Goal: Task Accomplishment & Management: Manage account settings

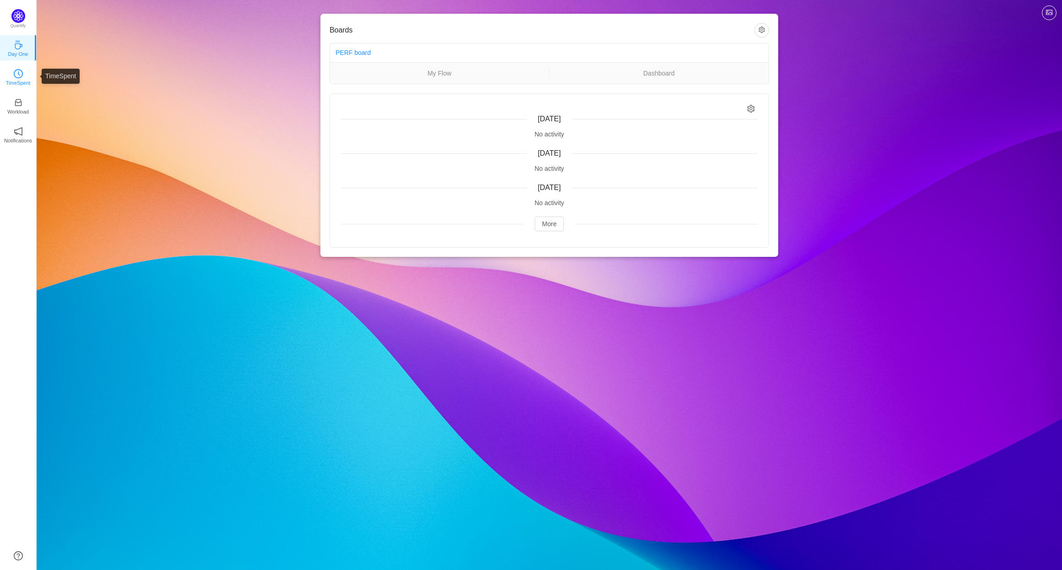
click at [21, 81] on p "TimeSpent" at bounding box center [18, 83] width 25 height 8
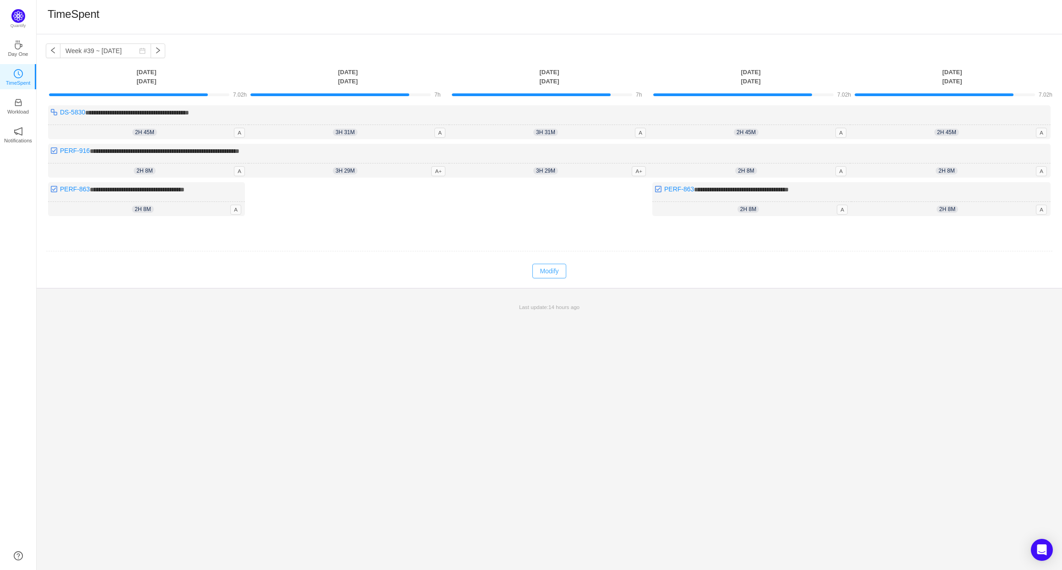
click at [554, 274] on button "Modify" at bounding box center [548, 271] width 33 height 15
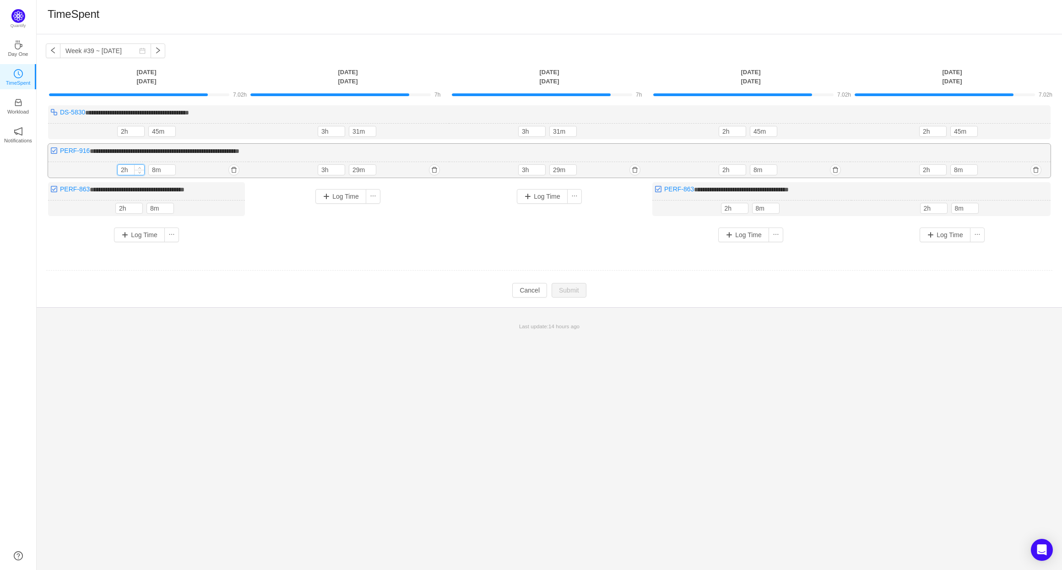
drag, startPoint x: 123, startPoint y: 172, endPoint x: 118, endPoint y: 171, distance: 5.5
click at [118, 171] on input "2h" at bounding box center [131, 170] width 27 height 10
type input "0h"
click at [152, 171] on input "8m" at bounding box center [162, 170] width 27 height 10
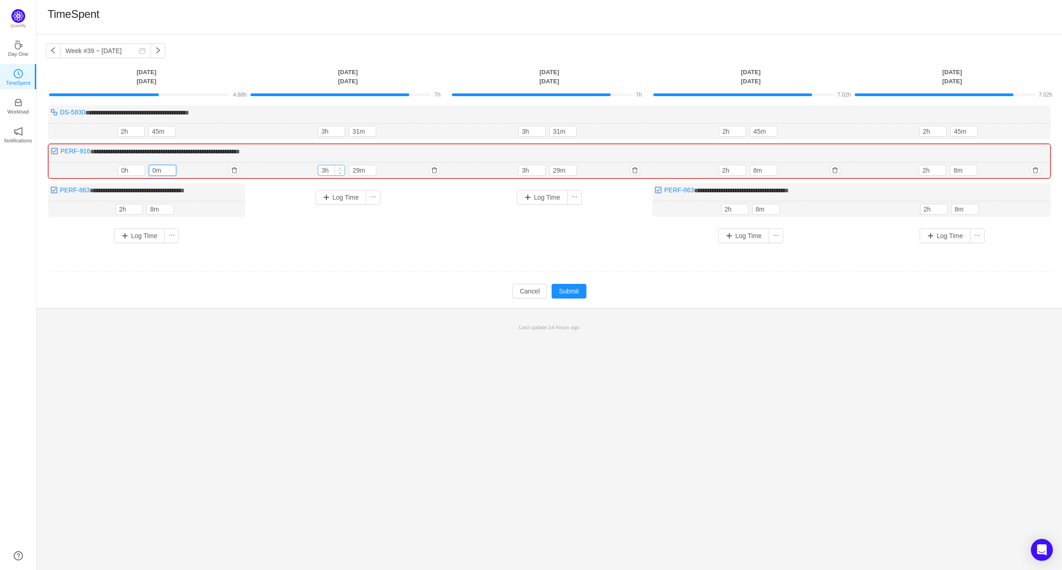
type input "0m"
drag, startPoint x: 326, startPoint y: 170, endPoint x: 320, endPoint y: 172, distance: 5.7
click at [320, 172] on input "3h" at bounding box center [331, 170] width 27 height 10
type input "0h"
drag, startPoint x: 359, startPoint y: 172, endPoint x: 352, endPoint y: 171, distance: 7.8
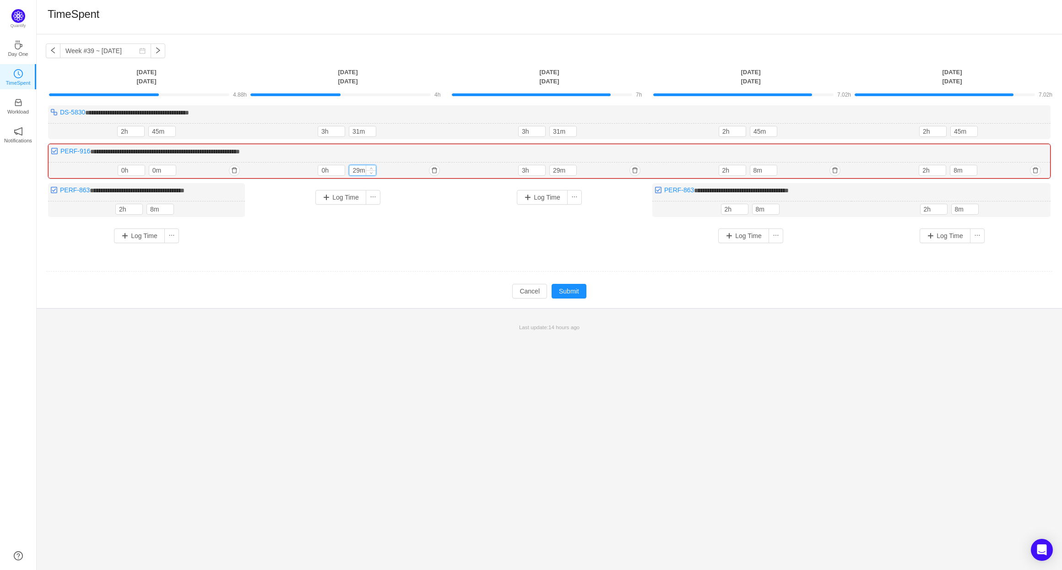
click at [352, 171] on input "29m" at bounding box center [362, 170] width 27 height 10
type input "0m"
drag, startPoint x: 526, startPoint y: 171, endPoint x: 521, endPoint y: 171, distance: 5.5
click at [521, 171] on input "3h" at bounding box center [532, 170] width 27 height 10
type input "0h"
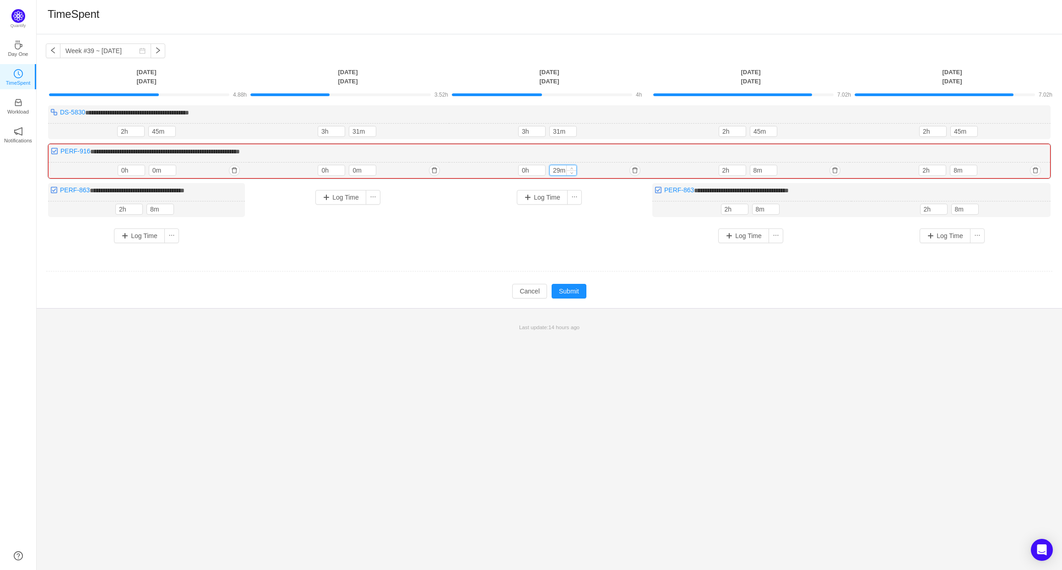
drag, startPoint x: 561, startPoint y: 171, endPoint x: 549, endPoint y: 172, distance: 12.0
click at [549, 172] on div "29m" at bounding box center [562, 170] width 27 height 11
type input "0m"
drag, startPoint x: 722, startPoint y: 172, endPoint x: 718, endPoint y: 173, distance: 4.7
click at [719, 173] on div "2h" at bounding box center [732, 170] width 27 height 11
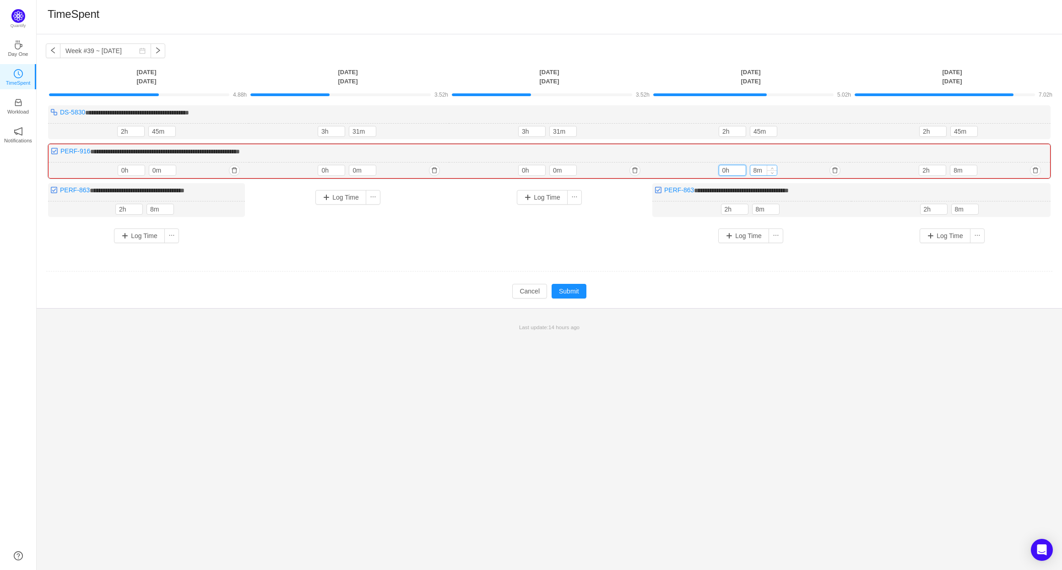
type input "0h"
drag, startPoint x: 756, startPoint y: 170, endPoint x: 749, endPoint y: 171, distance: 6.9
click at [750, 171] on div "8m" at bounding box center [763, 170] width 27 height 11
type input "0m"
click at [920, 170] on input "2h" at bounding box center [932, 170] width 27 height 10
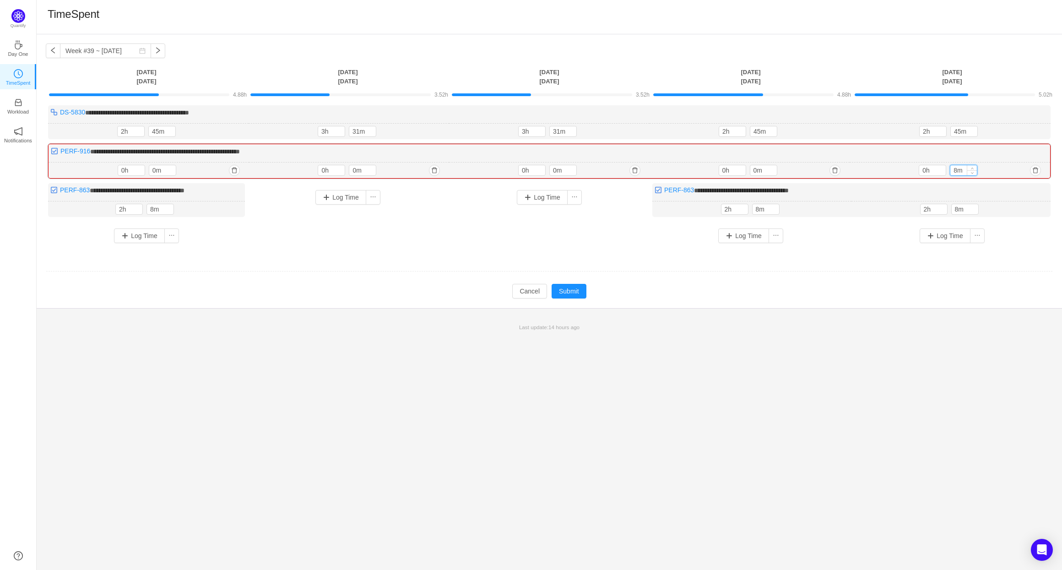
drag, startPoint x: 958, startPoint y: 171, endPoint x: 952, endPoint y: 173, distance: 6.4
click at [952, 173] on input "8m" at bounding box center [963, 170] width 27 height 10
type input "1h"
drag, startPoint x: 958, startPoint y: 171, endPoint x: 952, endPoint y: 171, distance: 6.4
click at [952, 171] on input "80m" at bounding box center [963, 170] width 27 height 10
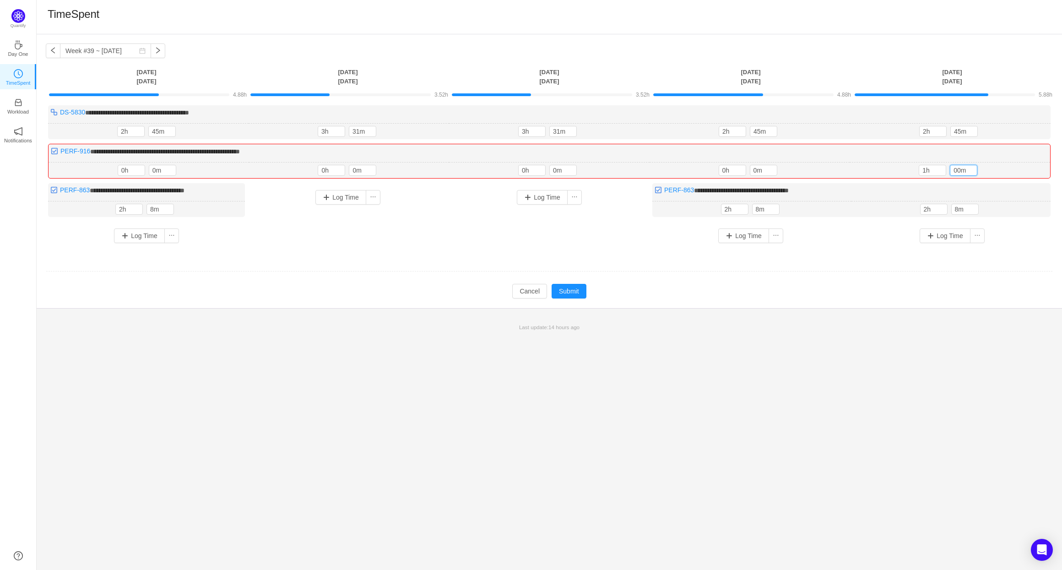
type input "0m"
click at [750, 295] on td "Modify Cancel Submit" at bounding box center [549, 291] width 1007 height 16
click at [922, 171] on input "1h" at bounding box center [932, 170] width 27 height 10
type input "0h"
click at [573, 290] on button "Submit" at bounding box center [569, 291] width 35 height 15
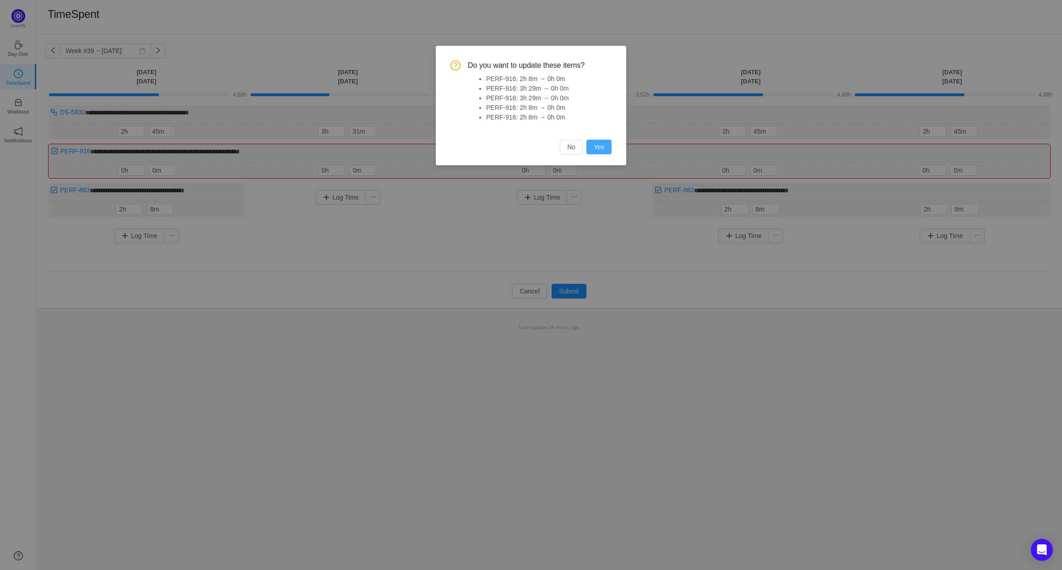
click at [602, 148] on button "Yes" at bounding box center [598, 147] width 25 height 15
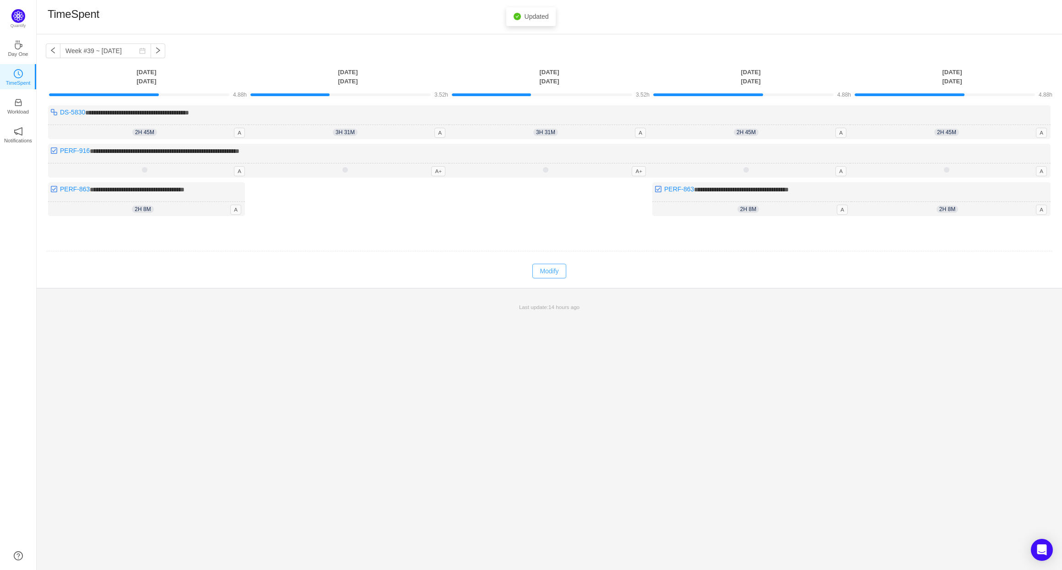
click at [551, 273] on button "Modify" at bounding box center [548, 271] width 33 height 15
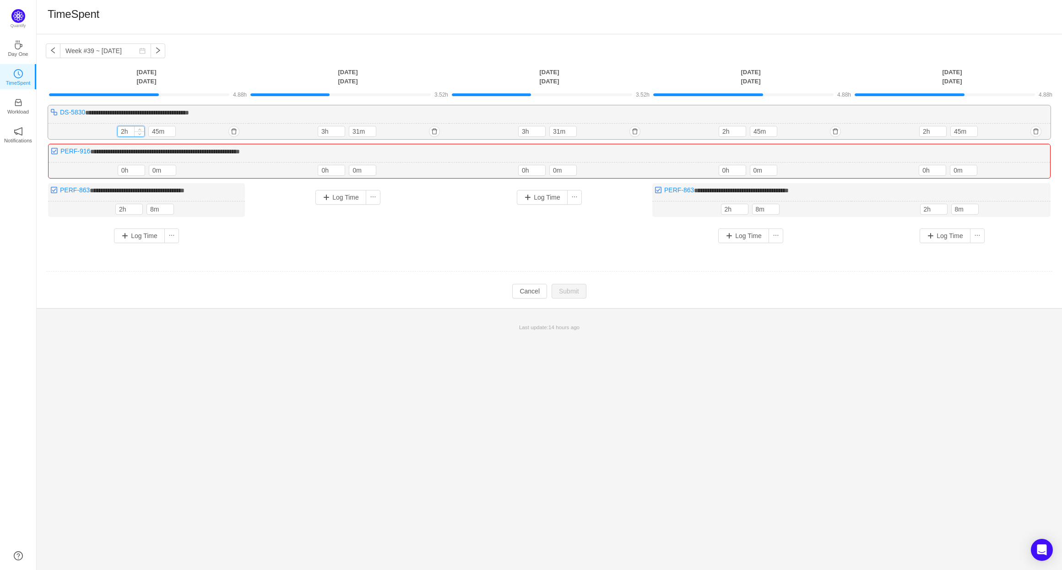
drag, startPoint x: 124, startPoint y: 133, endPoint x: 119, endPoint y: 133, distance: 5.5
click at [119, 133] on input "2h" at bounding box center [131, 131] width 27 height 10
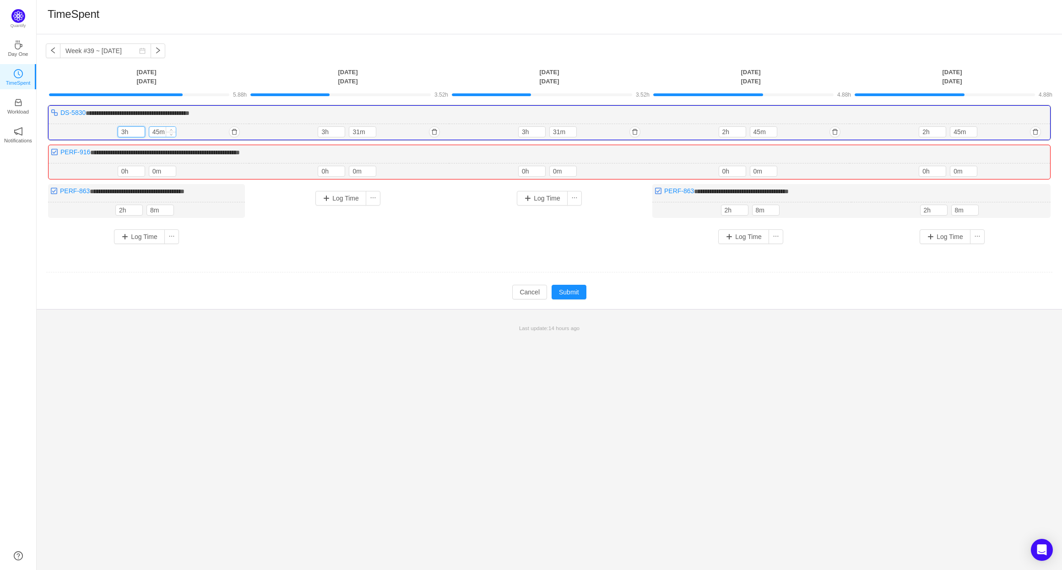
type input "3h"
click at [156, 132] on input "45m" at bounding box center [162, 132] width 27 height 10
drag, startPoint x: 159, startPoint y: 132, endPoint x: 152, endPoint y: 133, distance: 6.9
click at [152, 133] on input "45m" at bounding box center [162, 132] width 27 height 10
type input "30m"
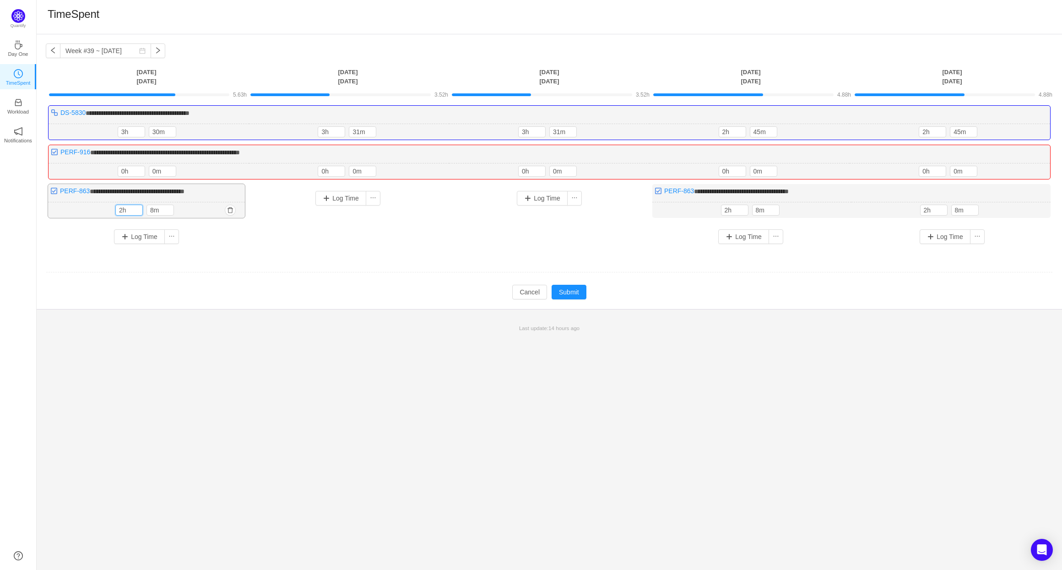
drag, startPoint x: 122, startPoint y: 211, endPoint x: 114, endPoint y: 211, distance: 8.2
click at [114, 211] on div "2h 8m 2h 8m" at bounding box center [146, 210] width 197 height 16
type input "3h"
click at [152, 210] on input "8m" at bounding box center [160, 211] width 27 height 10
type input "30m"
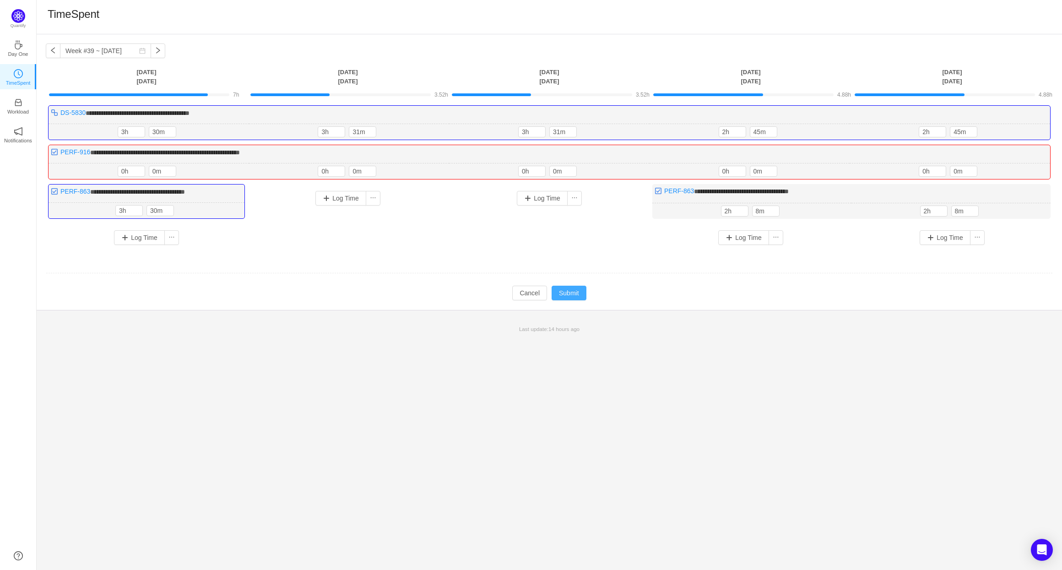
click at [574, 296] on button "Submit" at bounding box center [569, 293] width 35 height 15
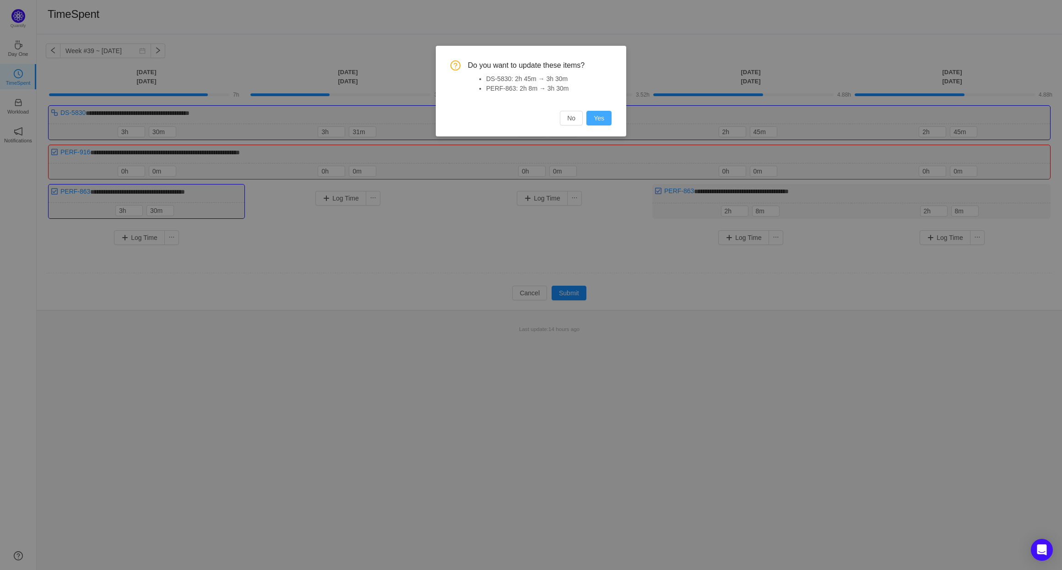
click at [605, 121] on button "Yes" at bounding box center [598, 118] width 25 height 15
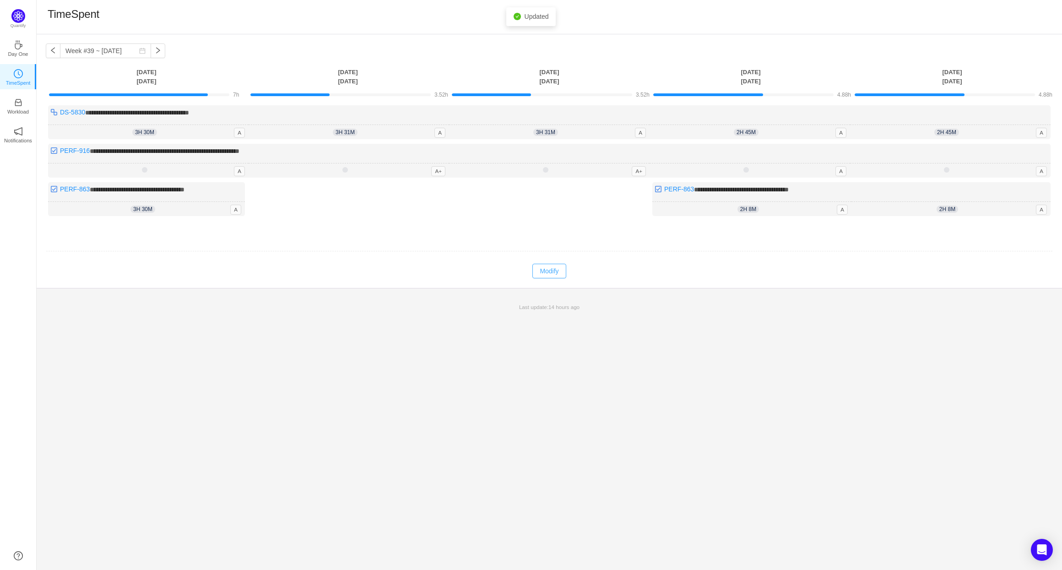
click at [560, 274] on button "Modify" at bounding box center [548, 271] width 33 height 15
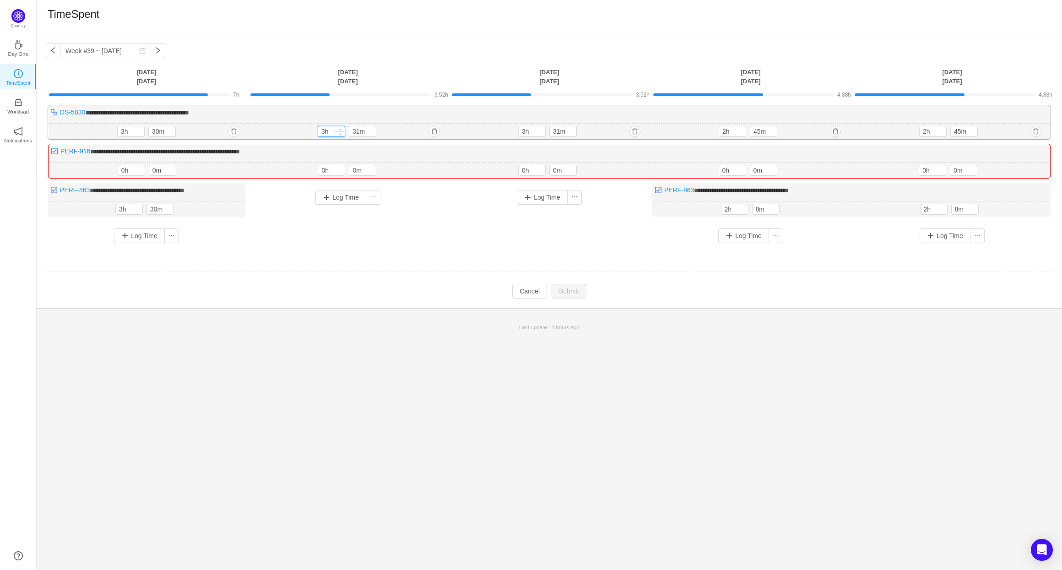
click at [325, 133] on input "3h" at bounding box center [331, 131] width 27 height 10
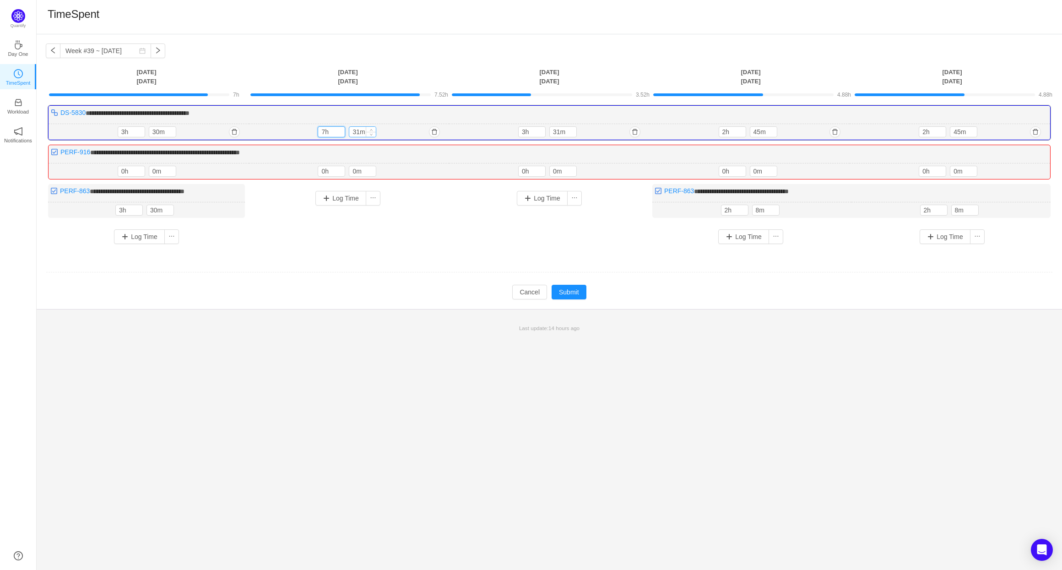
type input "7h"
drag, startPoint x: 354, startPoint y: 131, endPoint x: 359, endPoint y: 131, distance: 5.1
click at [359, 131] on input "31m" at bounding box center [362, 132] width 27 height 10
type input "0m"
click at [525, 134] on input "3h" at bounding box center [532, 132] width 27 height 10
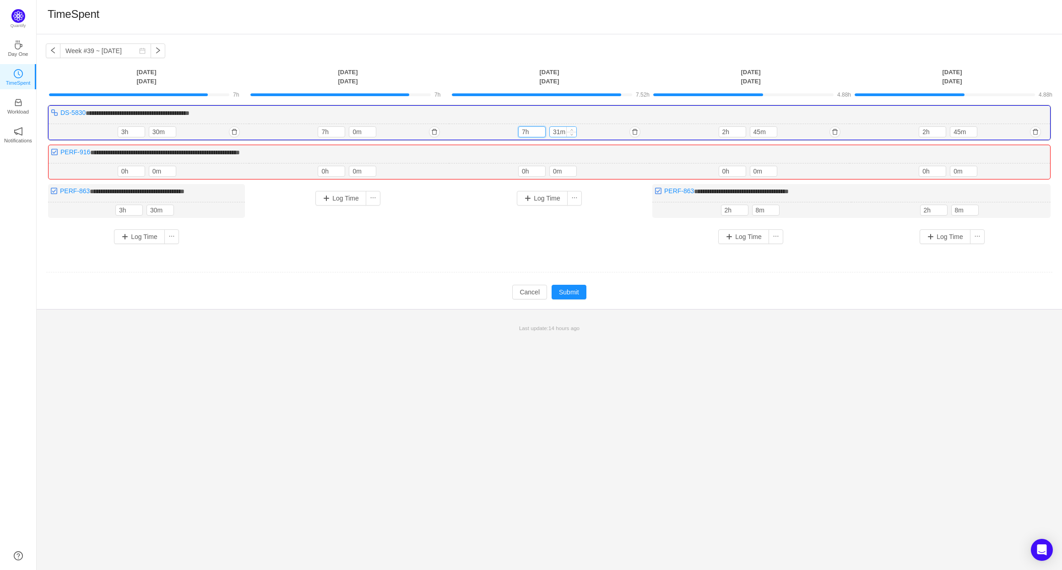
type input "7h"
drag, startPoint x: 554, startPoint y: 132, endPoint x: 559, endPoint y: 132, distance: 5.1
click at [559, 132] on input "31m" at bounding box center [563, 132] width 27 height 10
type input "0m"
click at [725, 131] on input "2h" at bounding box center [732, 132] width 27 height 10
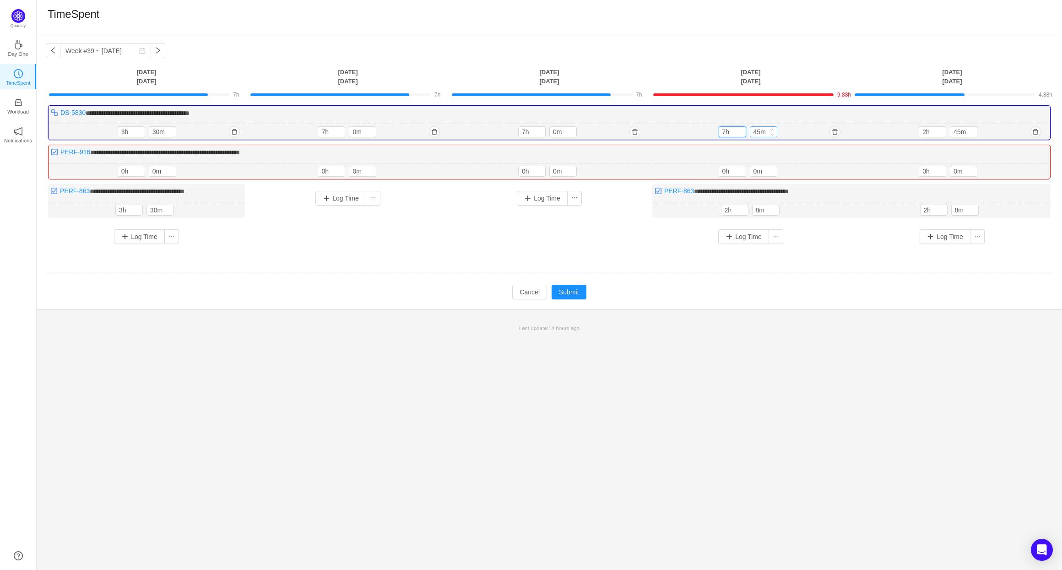
type input "7h"
drag, startPoint x: 753, startPoint y: 131, endPoint x: 759, endPoint y: 131, distance: 6.4
click at [759, 131] on input "45m" at bounding box center [763, 132] width 27 height 10
type input "0m"
click at [925, 132] on input "2h" at bounding box center [932, 132] width 27 height 10
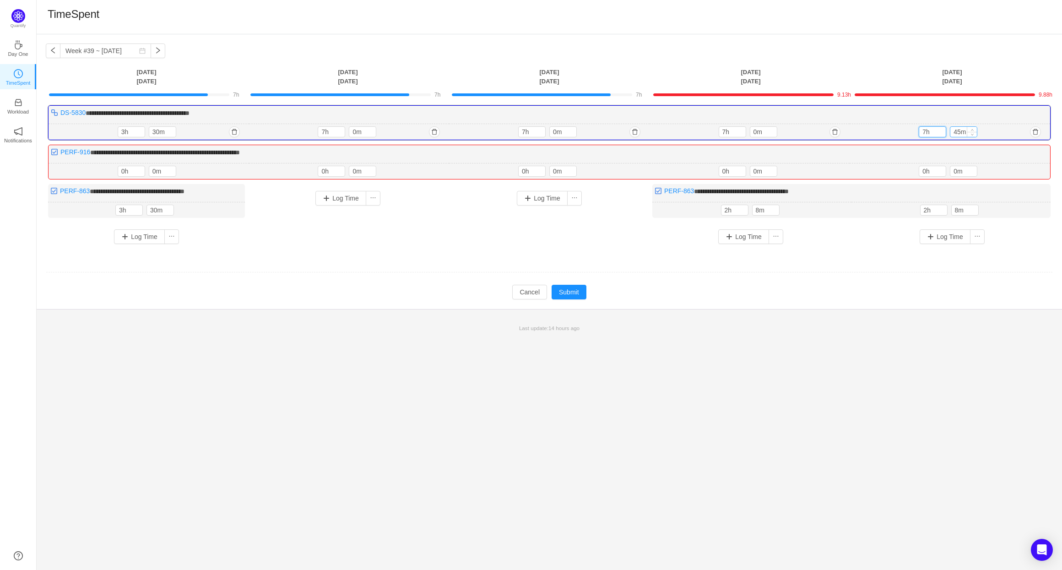
type input "7h"
drag, startPoint x: 954, startPoint y: 132, endPoint x: 960, endPoint y: 131, distance: 6.0
click at [960, 131] on input "45m" at bounding box center [963, 132] width 27 height 10
type input "0m"
click at [954, 211] on input "8m" at bounding box center [965, 210] width 27 height 10
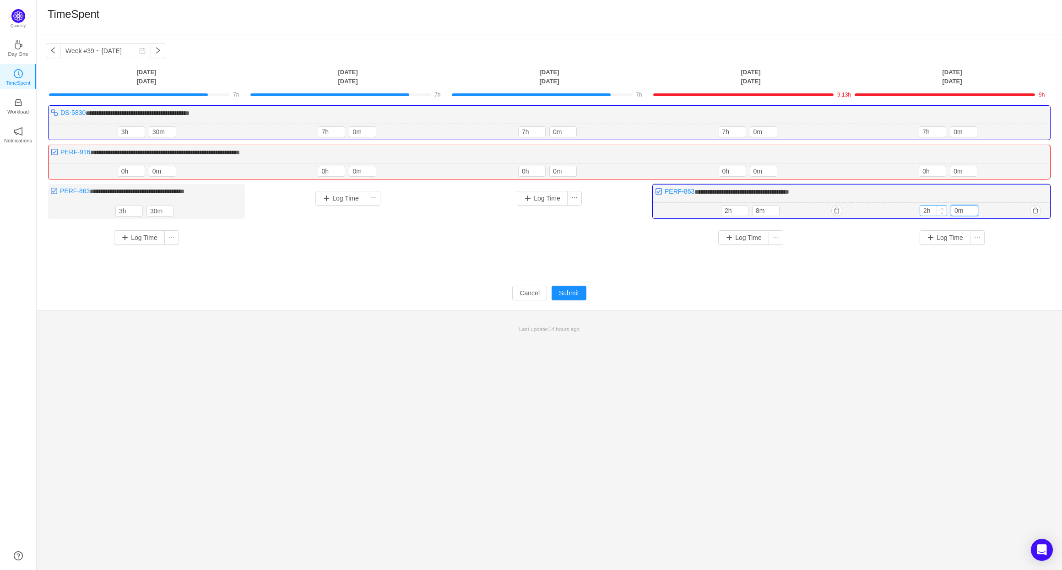
type input "0m"
drag, startPoint x: 926, startPoint y: 210, endPoint x: 920, endPoint y: 210, distance: 6.9
click at [920, 210] on input "2h" at bounding box center [933, 211] width 27 height 10
type input "0h"
click at [757, 211] on input "8m" at bounding box center [765, 211] width 27 height 10
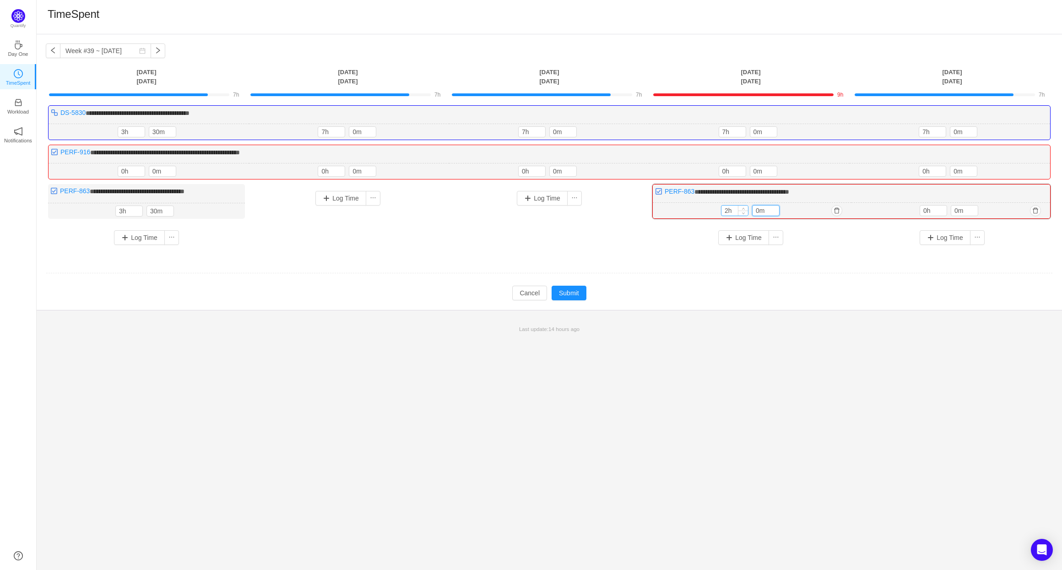
type input "0m"
drag, startPoint x: 728, startPoint y: 211, endPoint x: 721, endPoint y: 212, distance: 6.9
click at [721, 212] on input "2h" at bounding box center [734, 211] width 27 height 10
type input "0h"
click at [576, 292] on button "Submit" at bounding box center [569, 293] width 35 height 15
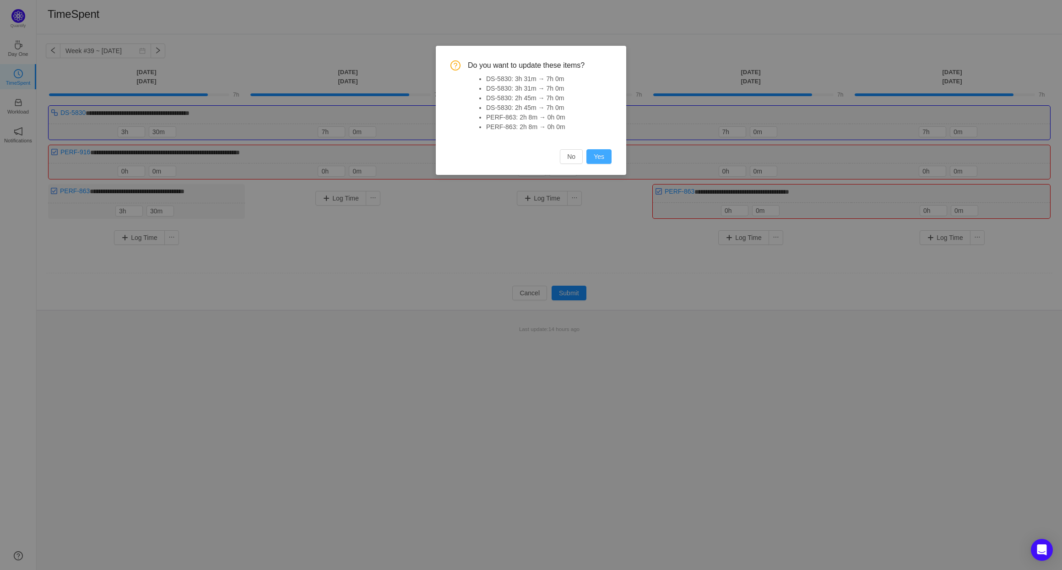
click at [604, 151] on button "Yes" at bounding box center [598, 156] width 25 height 15
